Goal: Check status: Check status

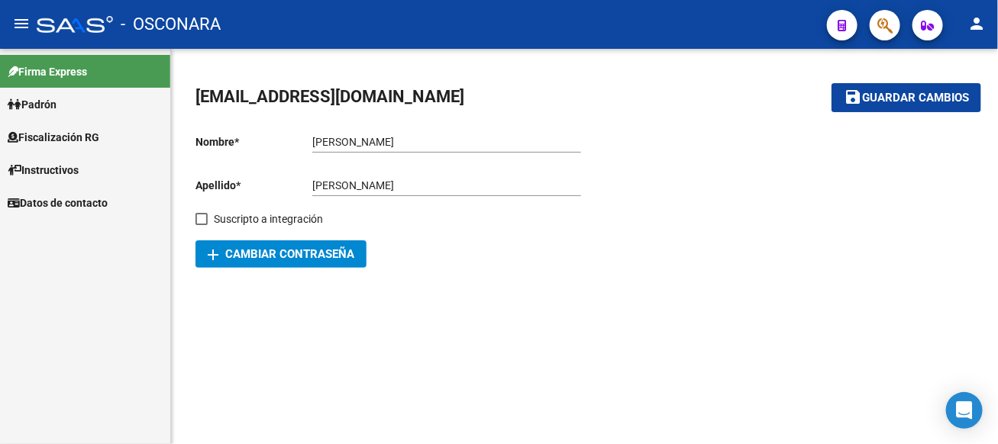
click at [50, 110] on span "Padrón" at bounding box center [32, 104] width 49 height 17
click at [81, 141] on link "Análisis Afiliado" at bounding box center [85, 137] width 170 height 33
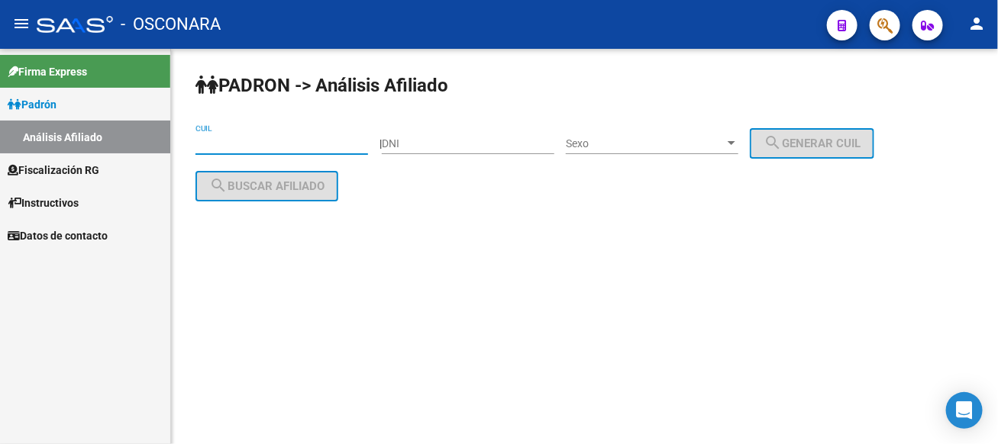
click at [318, 140] on input "CUIL" at bounding box center [281, 143] width 173 height 13
paste input "20-23063816-1"
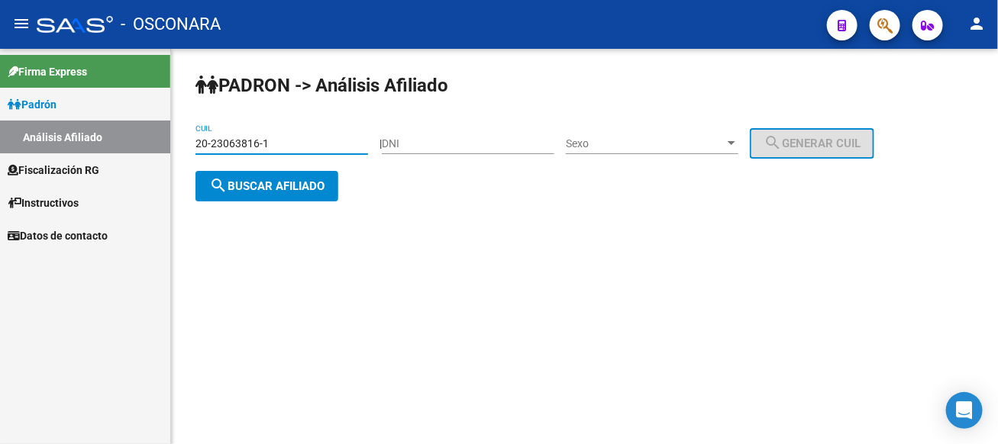
type input "20-23063816-1"
click at [270, 199] on button "search Buscar afiliado" at bounding box center [266, 186] width 143 height 31
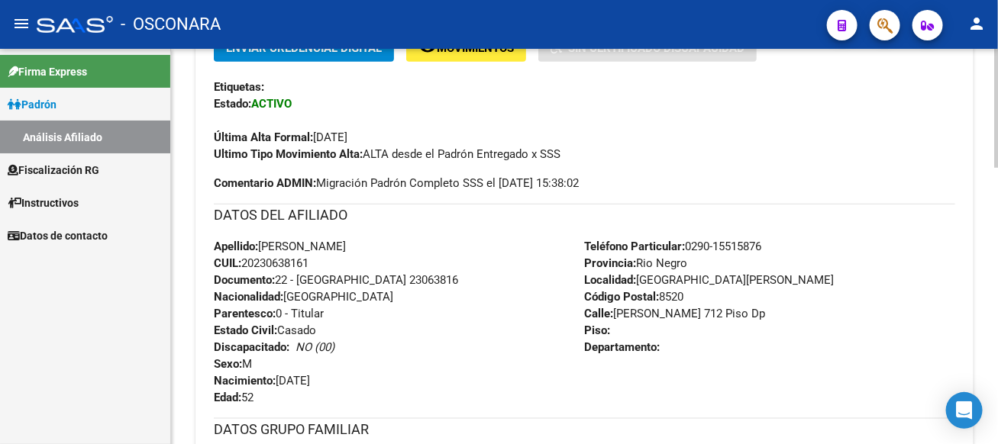
scroll to position [382, 0]
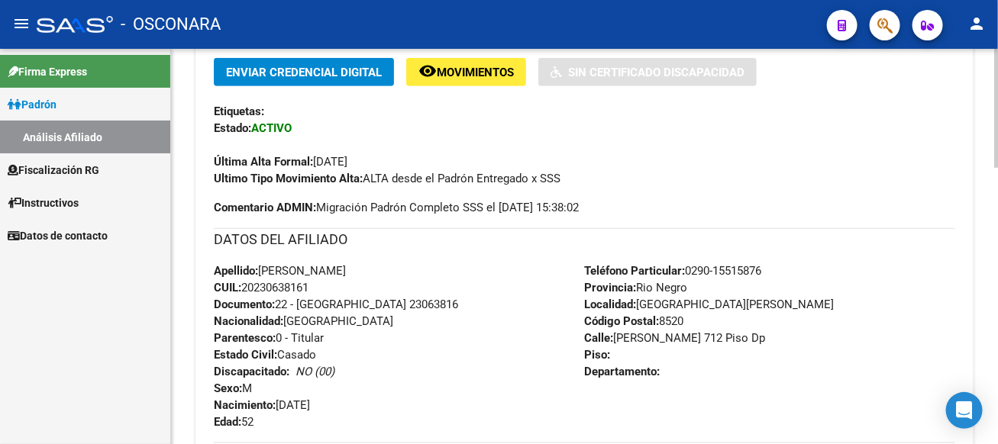
drag, startPoint x: 315, startPoint y: 159, endPoint x: 383, endPoint y: 162, distance: 68.0
click at [383, 162] on div "Última Alta Formal: [DATE]" at bounding box center [584, 154] width 741 height 34
copy span "[DATE]"
